Goal: Task Accomplishment & Management: Complete application form

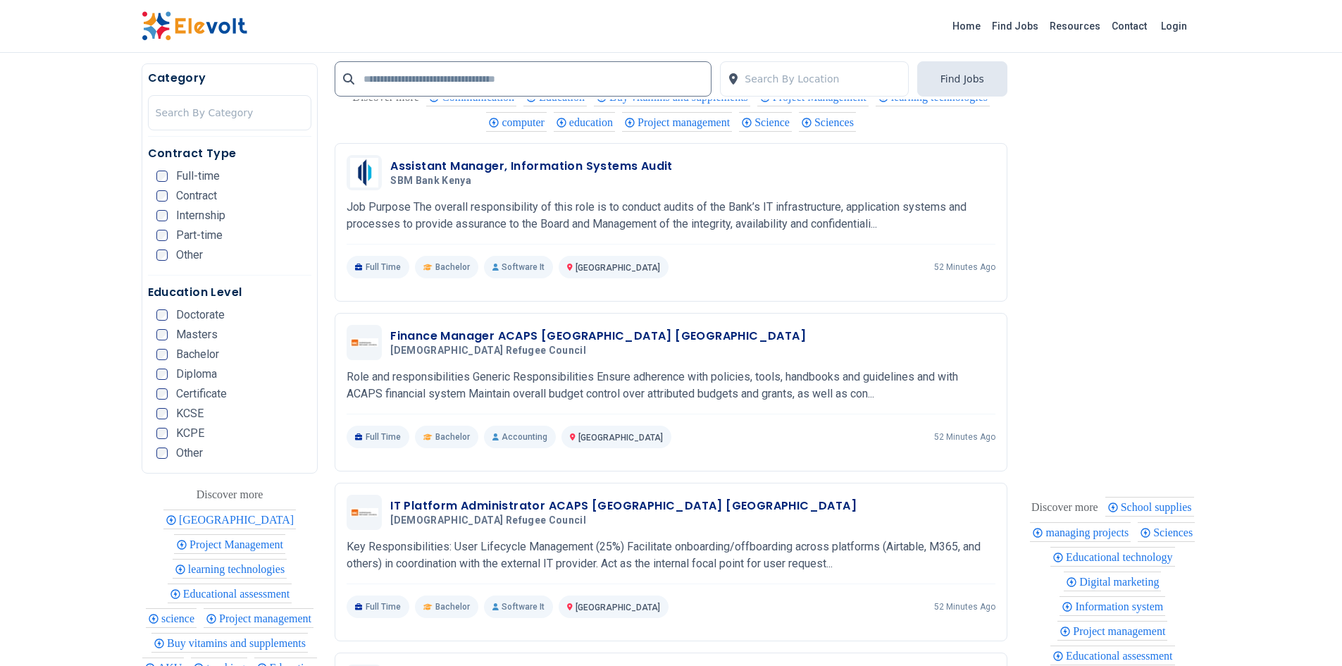
scroll to position [1989, 0]
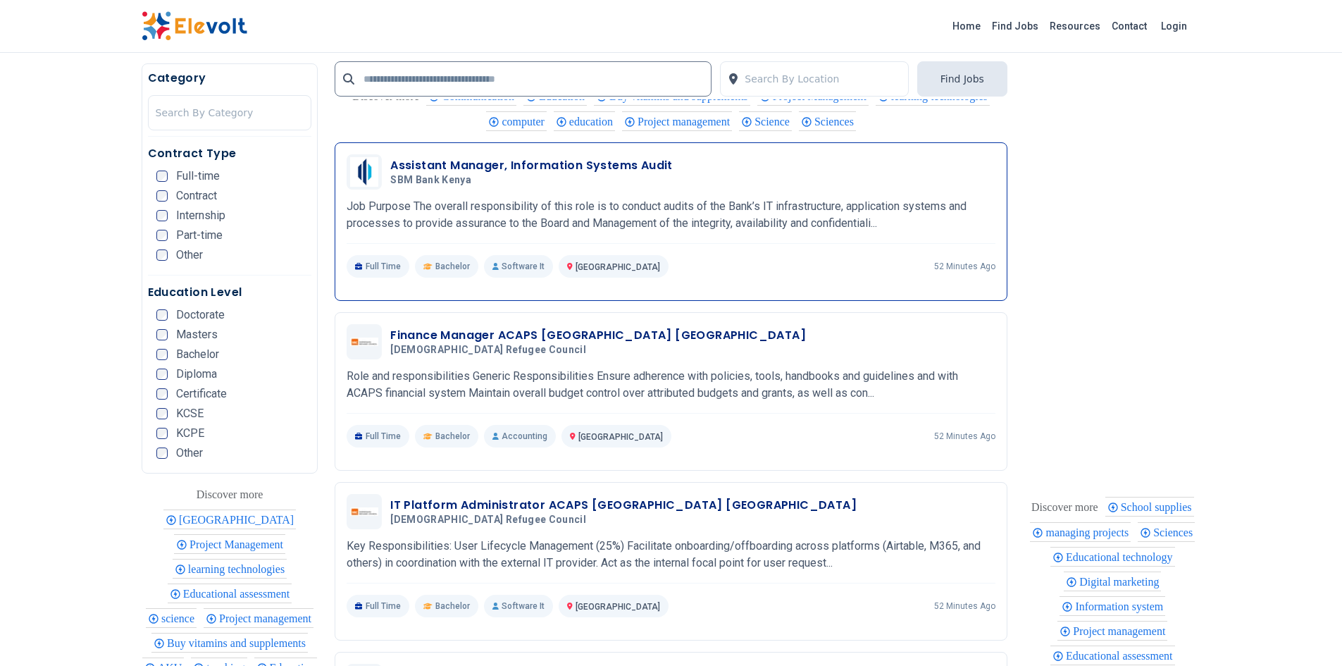
click at [429, 163] on h3 "Assistant Manager, Information Systems Audit" at bounding box center [531, 165] width 283 height 17
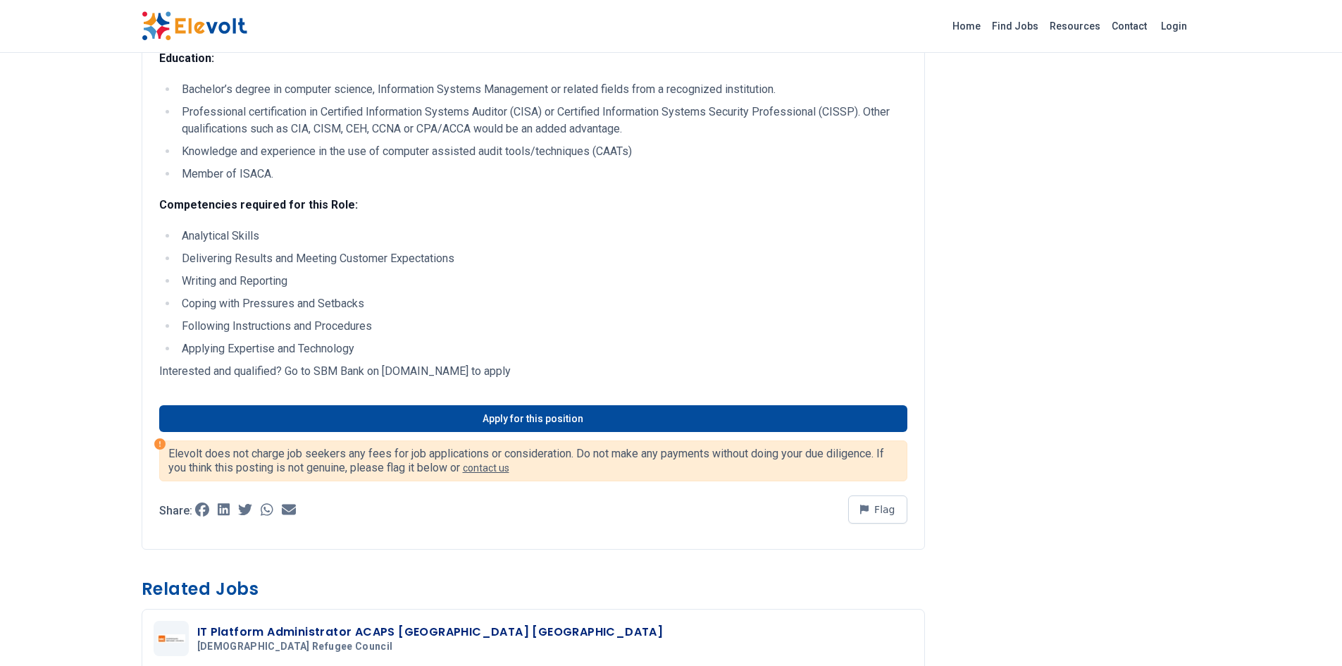
scroll to position [1028, 0]
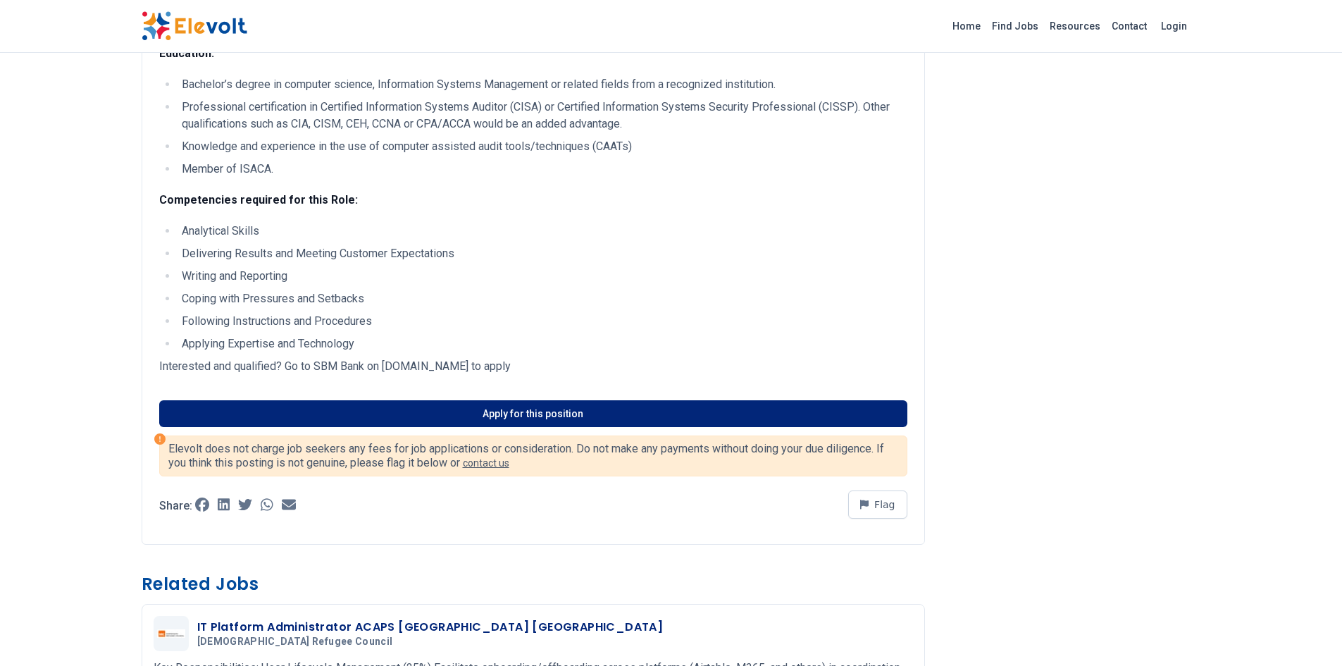
click at [686, 426] on link "Apply for this position" at bounding box center [533, 413] width 748 height 27
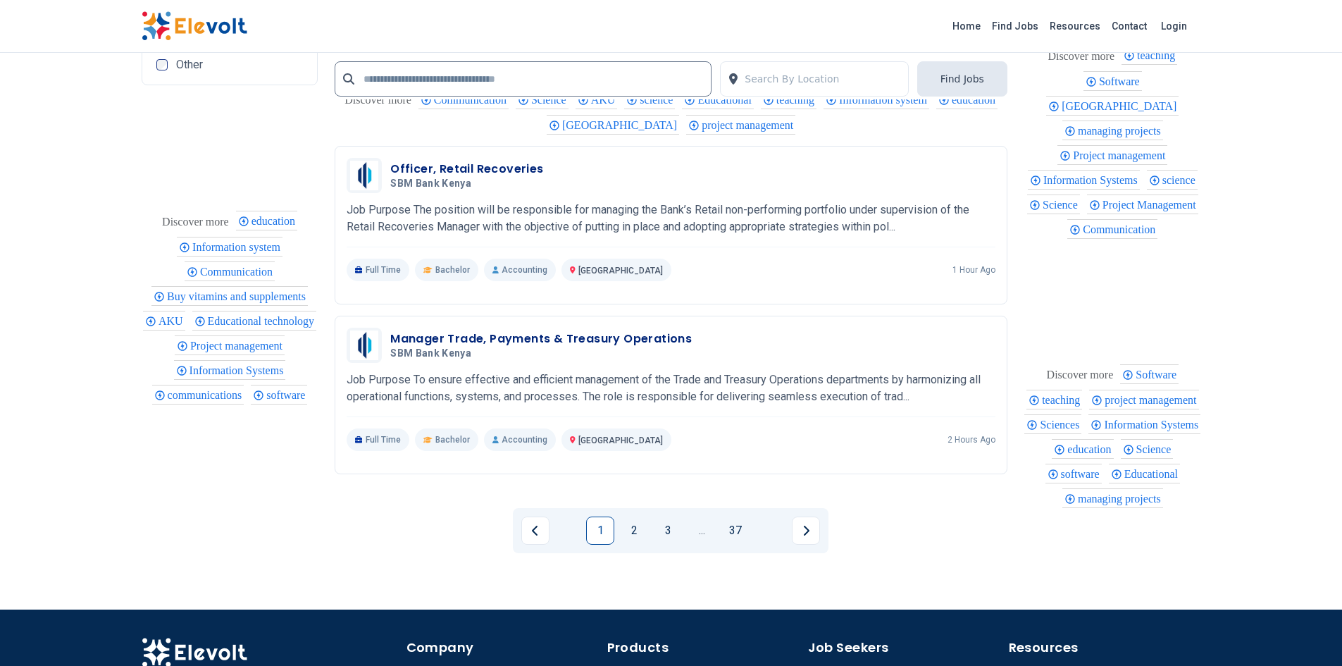
scroll to position [2738, 0]
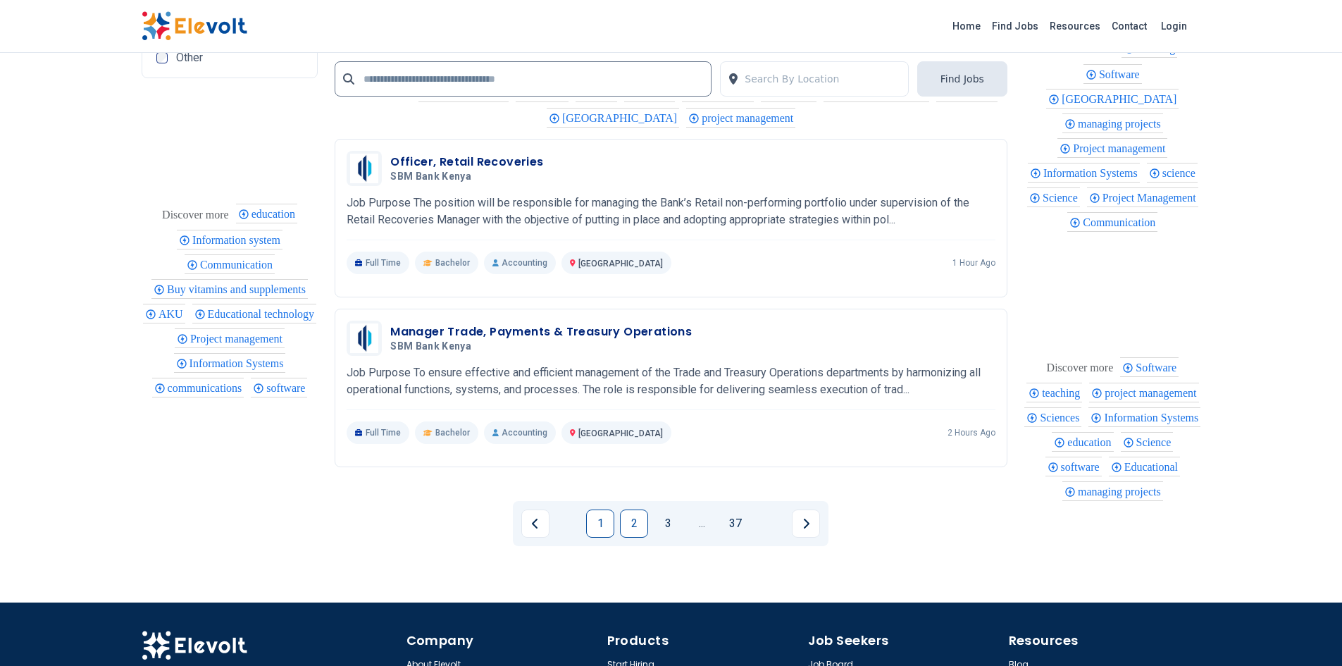
click at [638, 522] on link "2" at bounding box center [634, 524] width 28 height 28
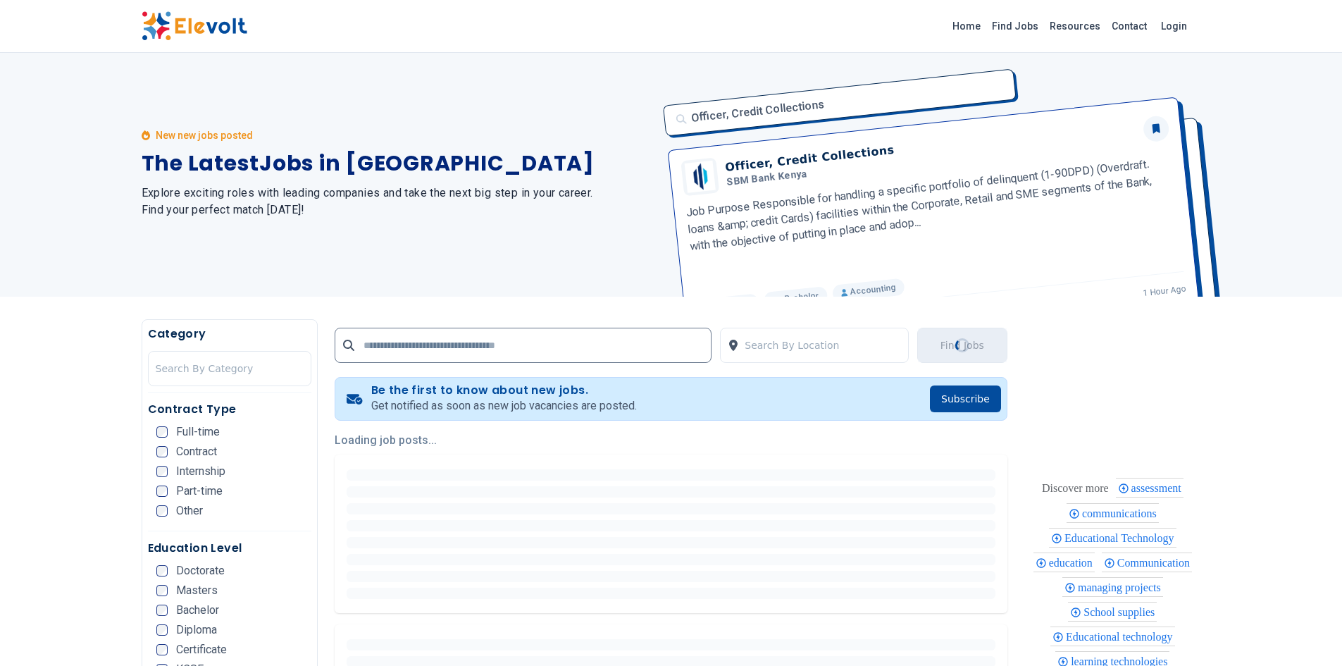
scroll to position [0, 0]
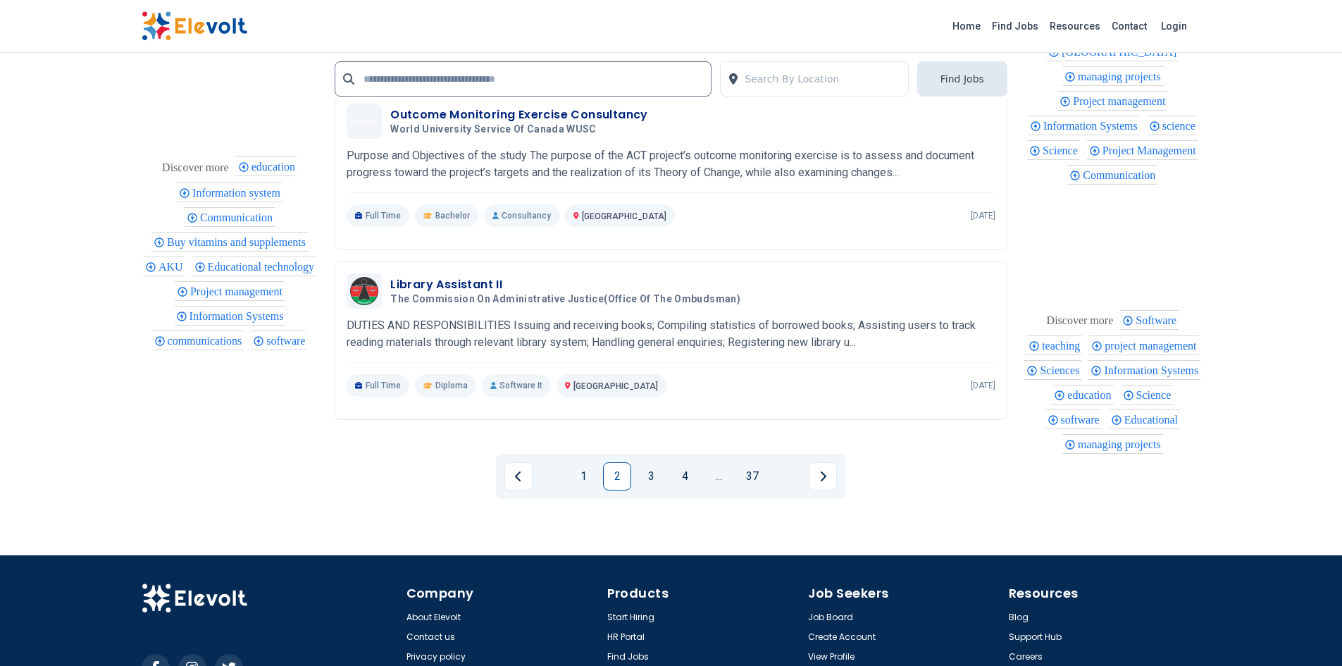
scroll to position [2874, 0]
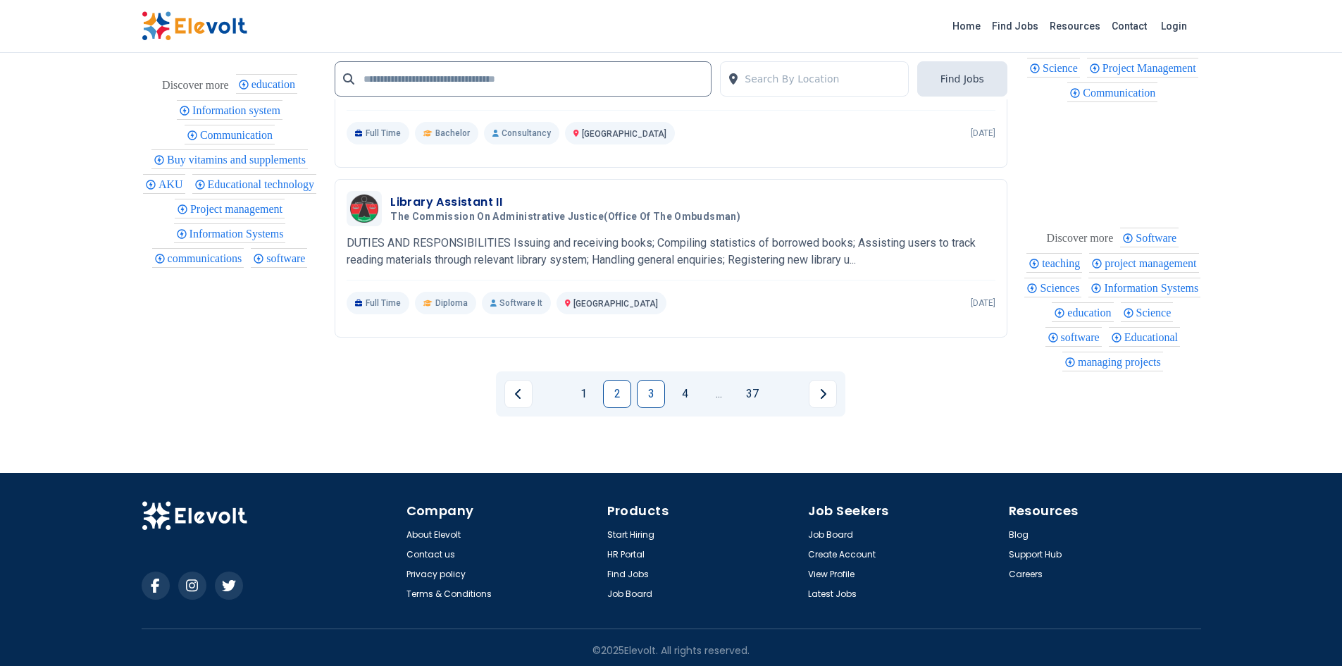
click at [659, 397] on link "3" at bounding box center [651, 394] width 28 height 28
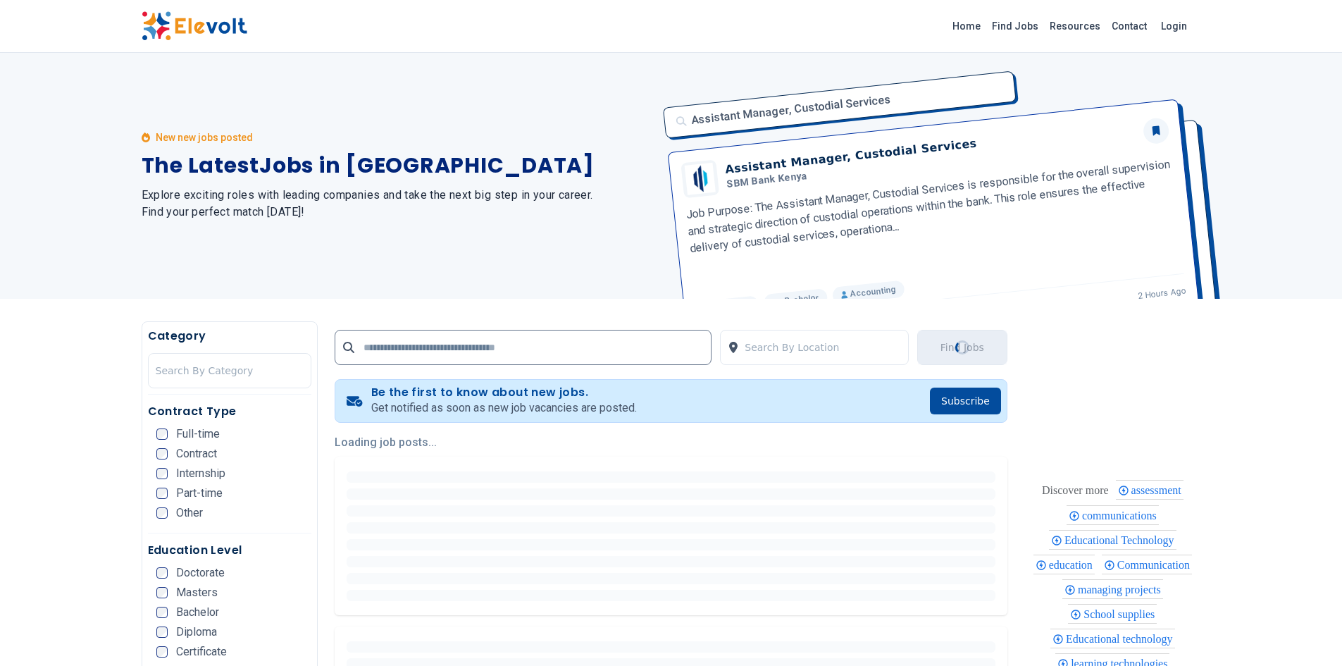
scroll to position [0, 0]
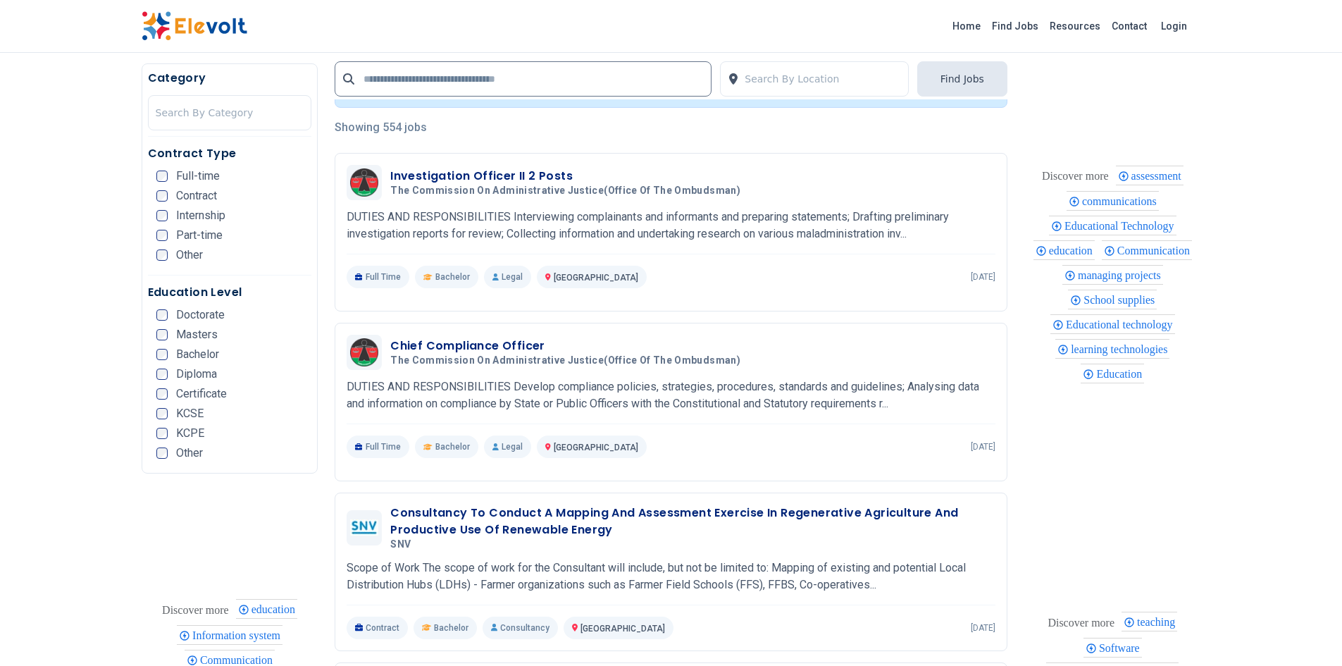
scroll to position [323, 0]
